Goal: Task Accomplishment & Management: Use online tool/utility

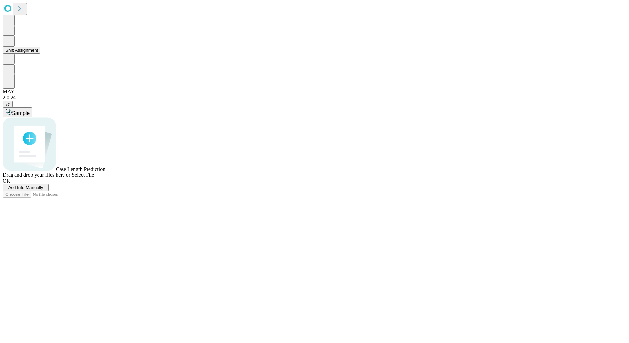
click at [40, 54] on button "Shift Assignment" at bounding box center [22, 50] width 38 height 7
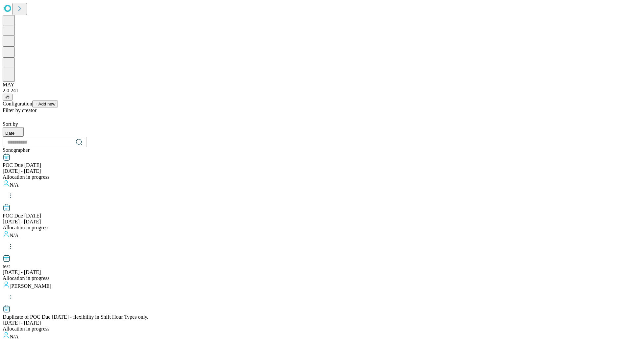
scroll to position [548, 0]
